Goal: Navigation & Orientation: Find specific page/section

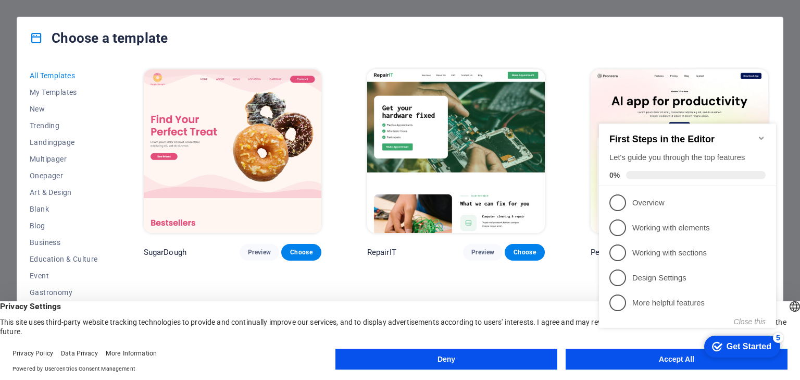
click div "checkmark Get Started 5 First Steps in the Editor Let's guide you through the t…"
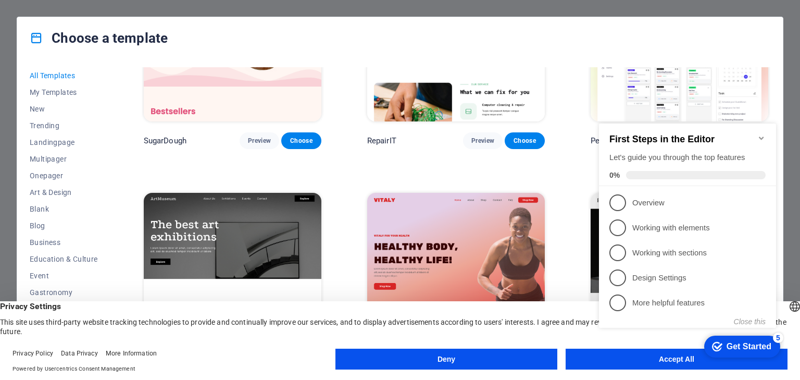
scroll to position [125, 0]
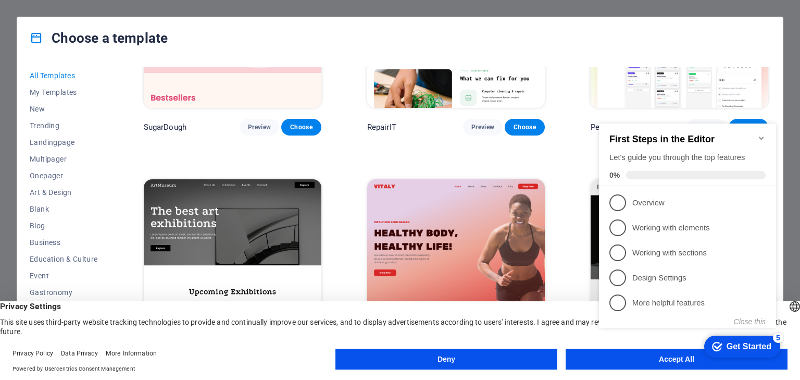
click div "checkmark Get Started 5 First Steps in the Editor Let's guide you through the t…"
drag, startPoint x: 663, startPoint y: 358, endPoint x: 676, endPoint y: 356, distance: 12.6
click div "checkmark Get Started 5 First Steps in the Editor Let's guide you through the t…"
click at [770, 337] on div "checkmark Get Started 5" at bounding box center [742, 346] width 76 height 22
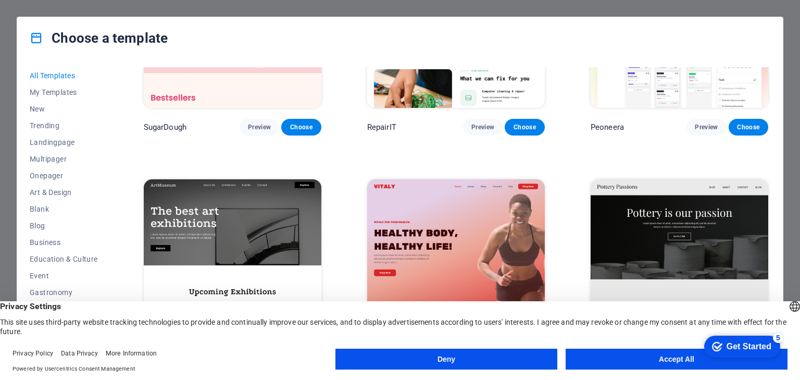
click at [766, 342] on div "Get Started" at bounding box center [749, 346] width 45 height 9
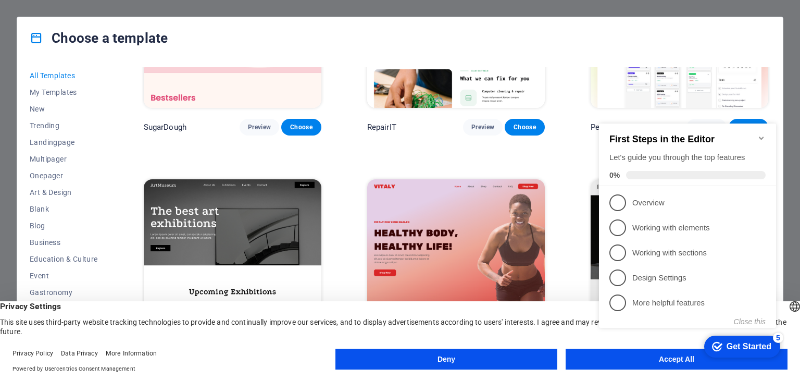
click at [766, 342] on div "Get Started" at bounding box center [749, 346] width 45 height 9
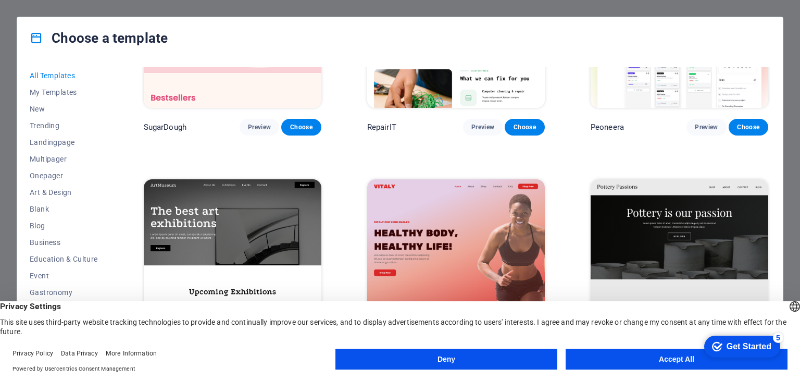
click at [675, 354] on button "Accept All" at bounding box center [677, 359] width 222 height 21
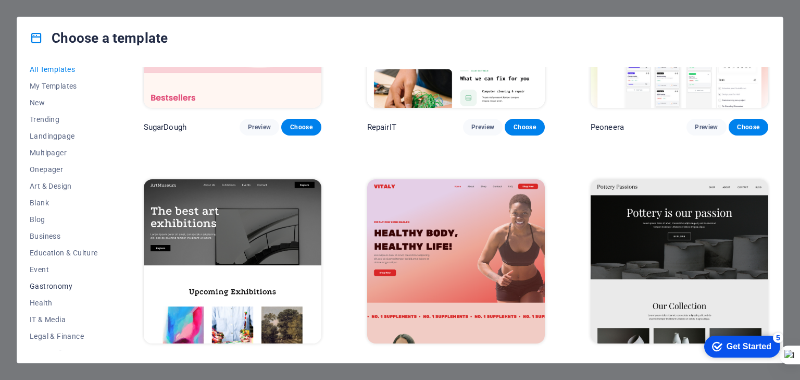
scroll to position [0, 0]
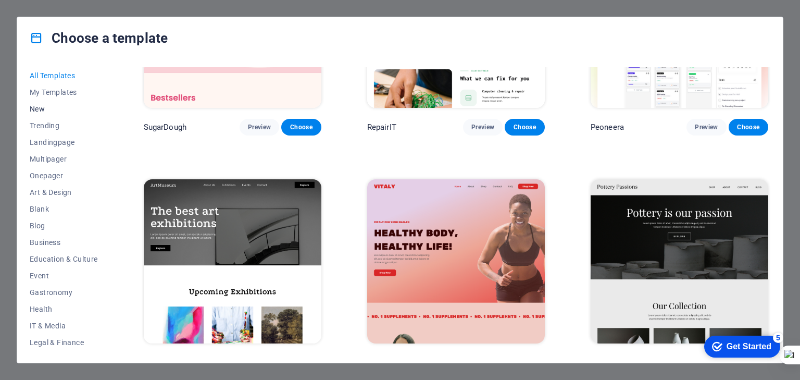
click at [64, 102] on button "New" at bounding box center [64, 109] width 68 height 17
click at [30, 108] on span "New" at bounding box center [64, 109] width 68 height 8
click at [37, 126] on span "Trending" at bounding box center [64, 125] width 68 height 8
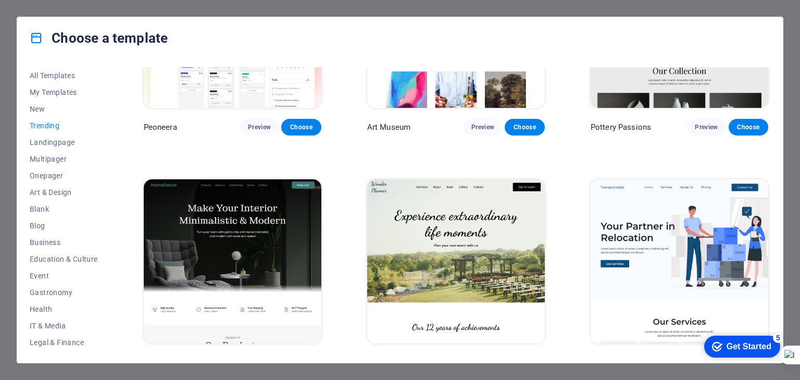
click at [42, 126] on span "Trending" at bounding box center [64, 125] width 68 height 8
click at [57, 98] on button "My Templates" at bounding box center [64, 92] width 68 height 17
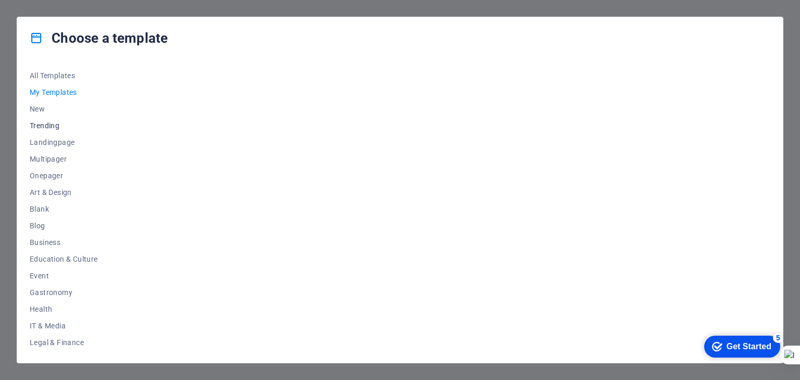
click at [53, 123] on span "Trending" at bounding box center [64, 125] width 68 height 8
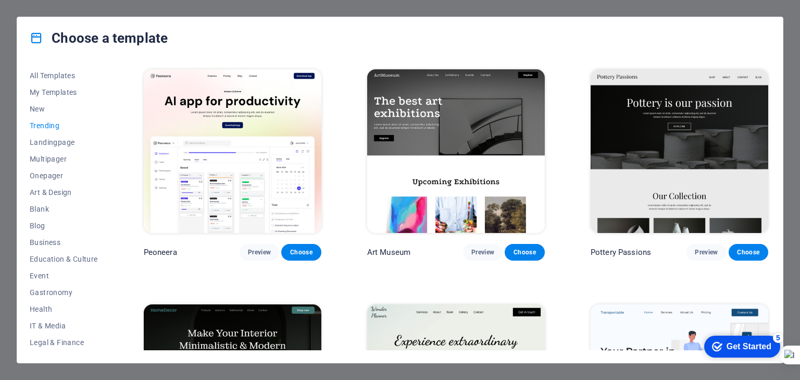
drag, startPoint x: 69, startPoint y: 148, endPoint x: 99, endPoint y: 150, distance: 30.3
click at [99, 150] on div "All Templates My Templates New Trending Landingpage Multipager Onepager Art & D…" at bounding box center [70, 208] width 81 height 283
